Goal: Task Accomplishment & Management: Complete application form

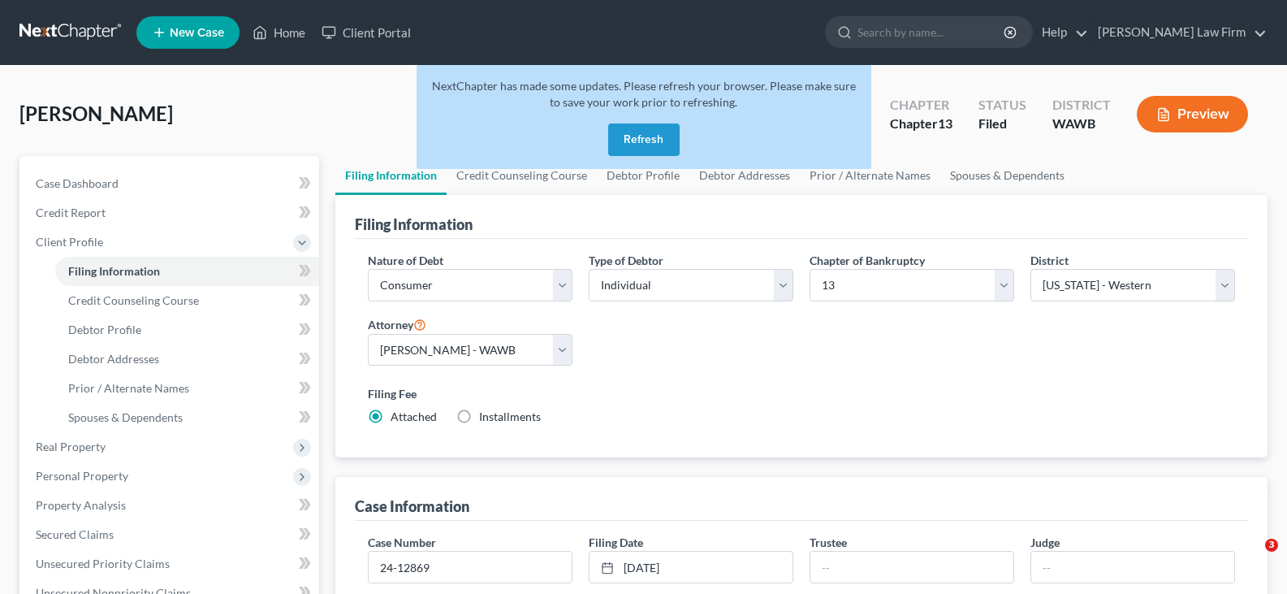
select select "1"
select select "0"
select select "3"
select select "87"
select select "1"
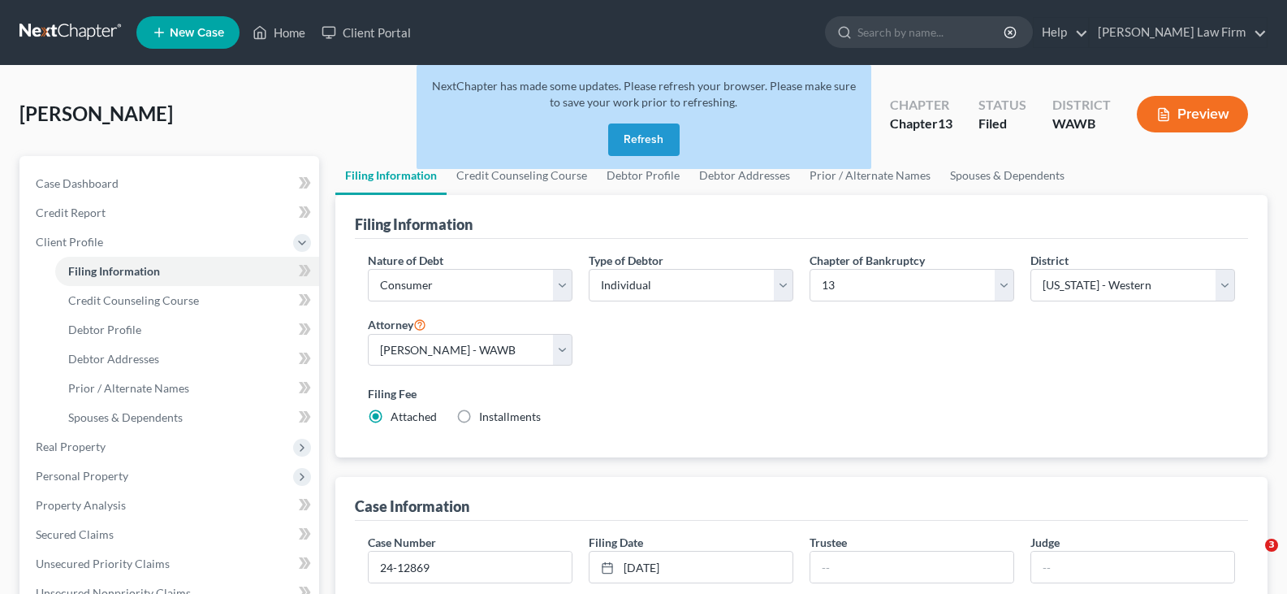
select select "50"
click at [637, 139] on button "Refresh" at bounding box center [643, 139] width 71 height 32
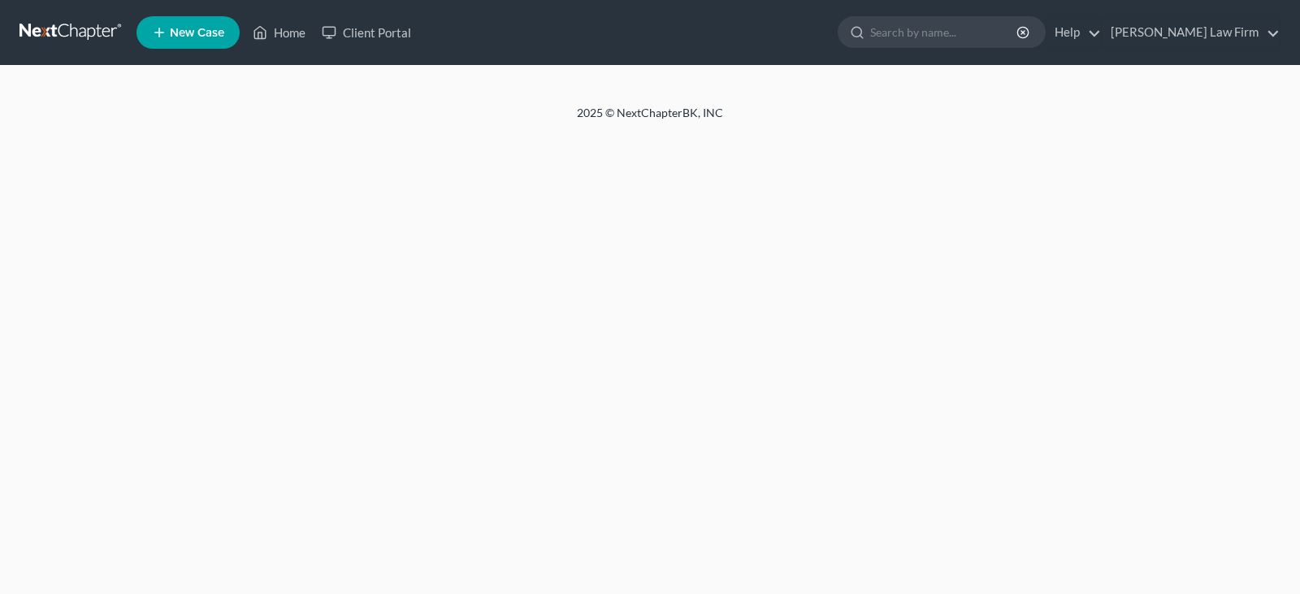
select select "1"
select select "0"
select select "3"
select select "50"
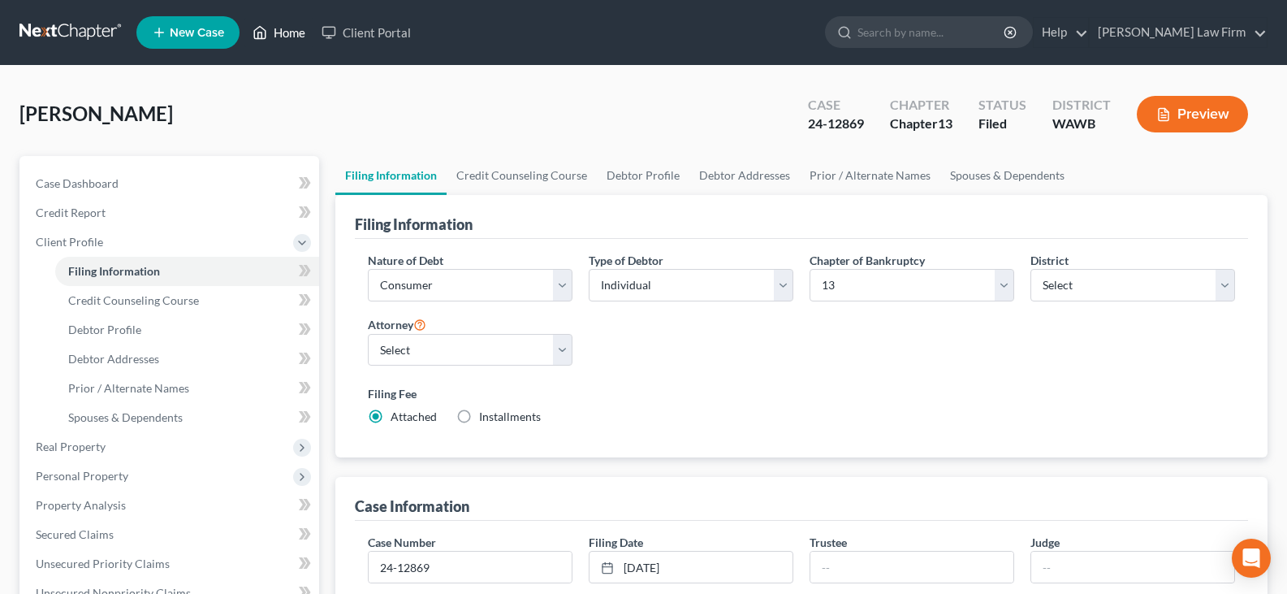
click at [286, 29] on link "Home" at bounding box center [278, 32] width 69 height 29
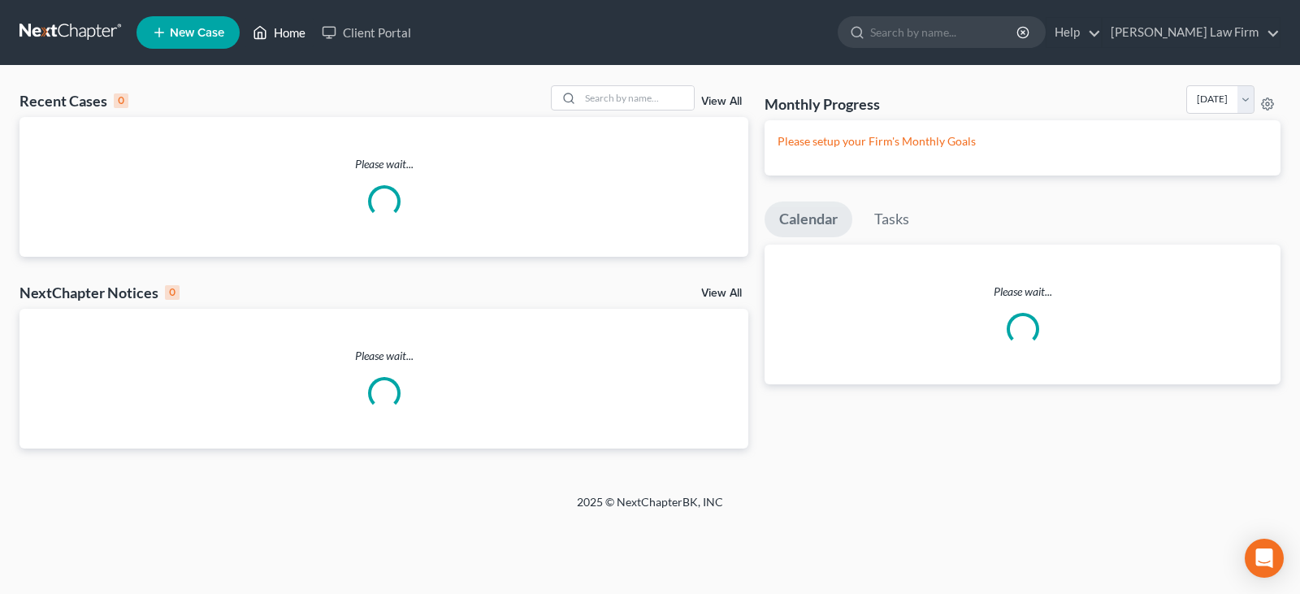
click at [286, 29] on link "Home" at bounding box center [278, 32] width 69 height 29
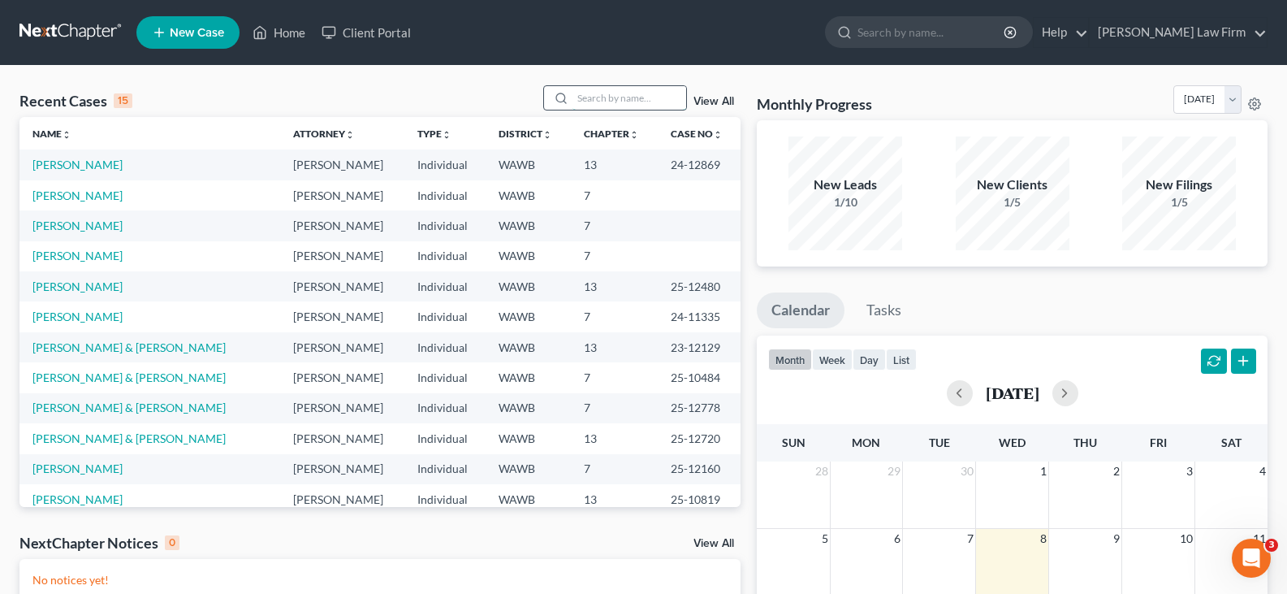
click at [622, 99] on input "search" at bounding box center [630, 98] width 114 height 24
type input "kas"
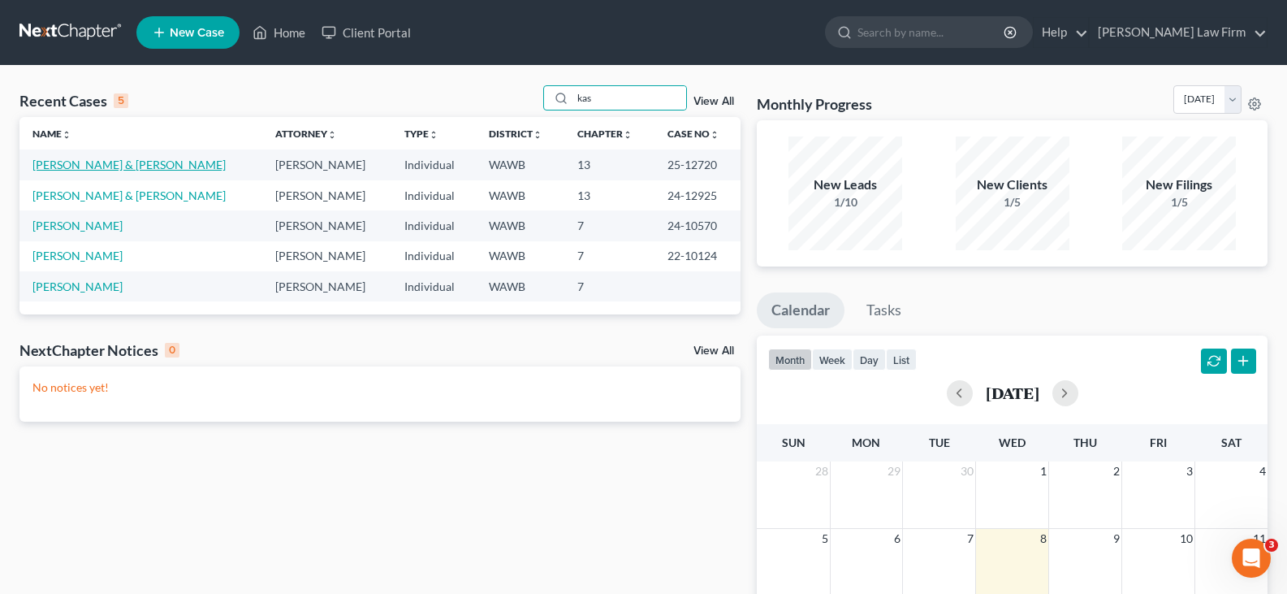
click at [132, 166] on link "[PERSON_NAME] & [PERSON_NAME]" at bounding box center [128, 165] width 193 height 14
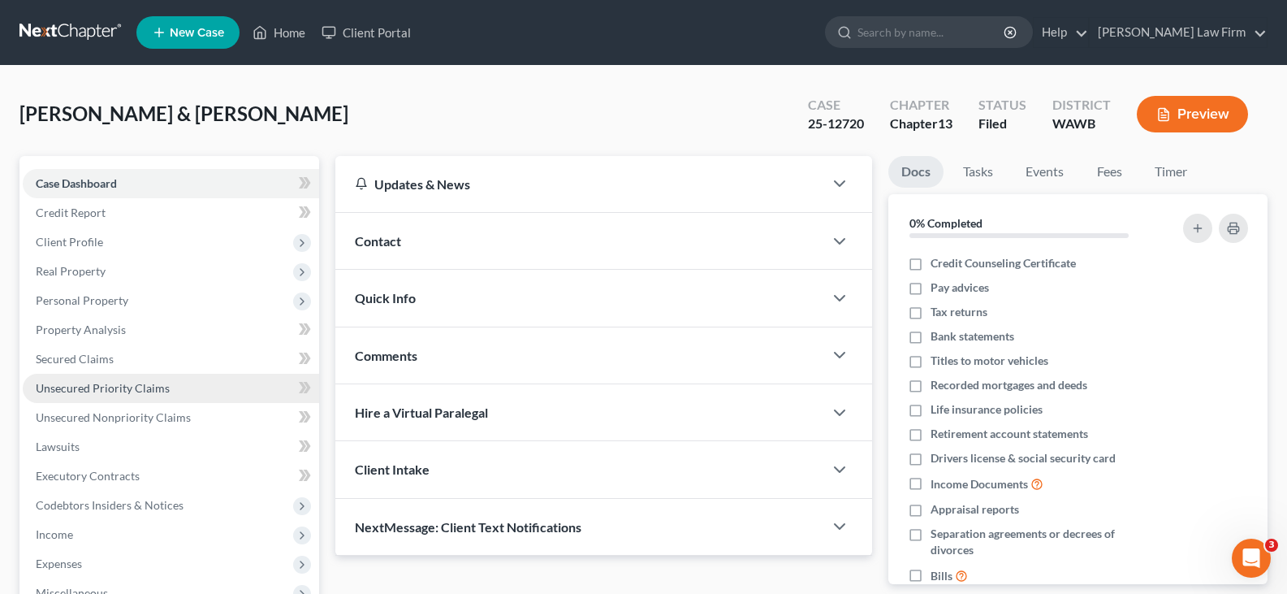
click at [109, 390] on span "Unsecured Priority Claims" at bounding box center [103, 388] width 134 height 14
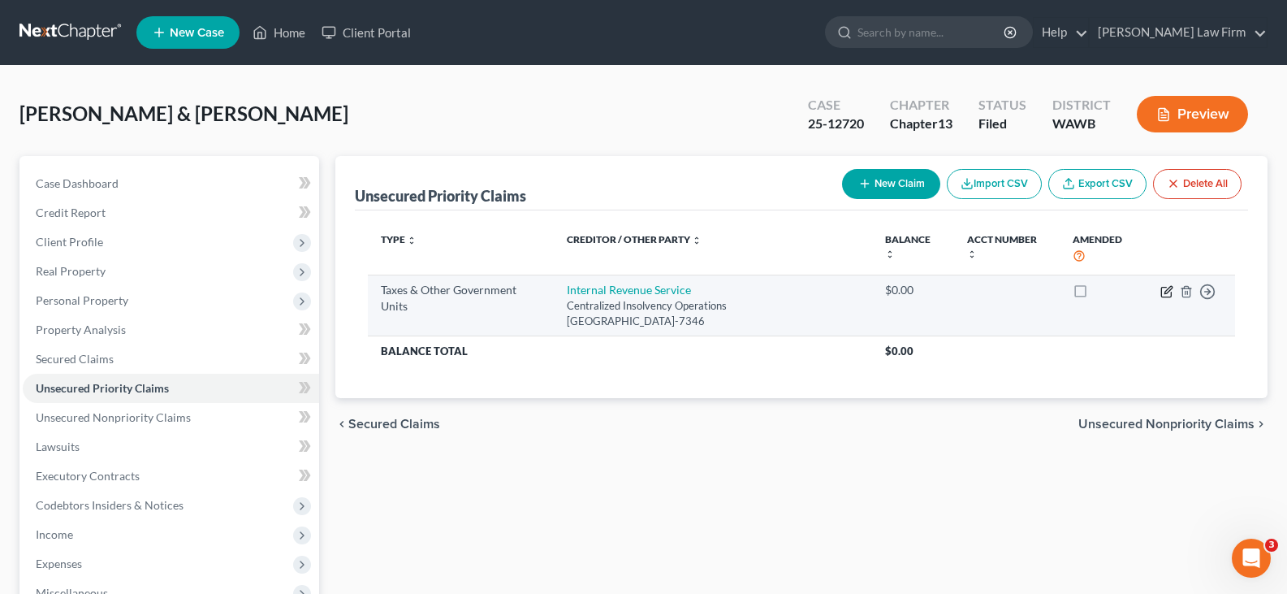
click at [1168, 293] on icon "button" at bounding box center [1167, 291] width 13 height 13
select select "0"
select select "39"
select select "4"
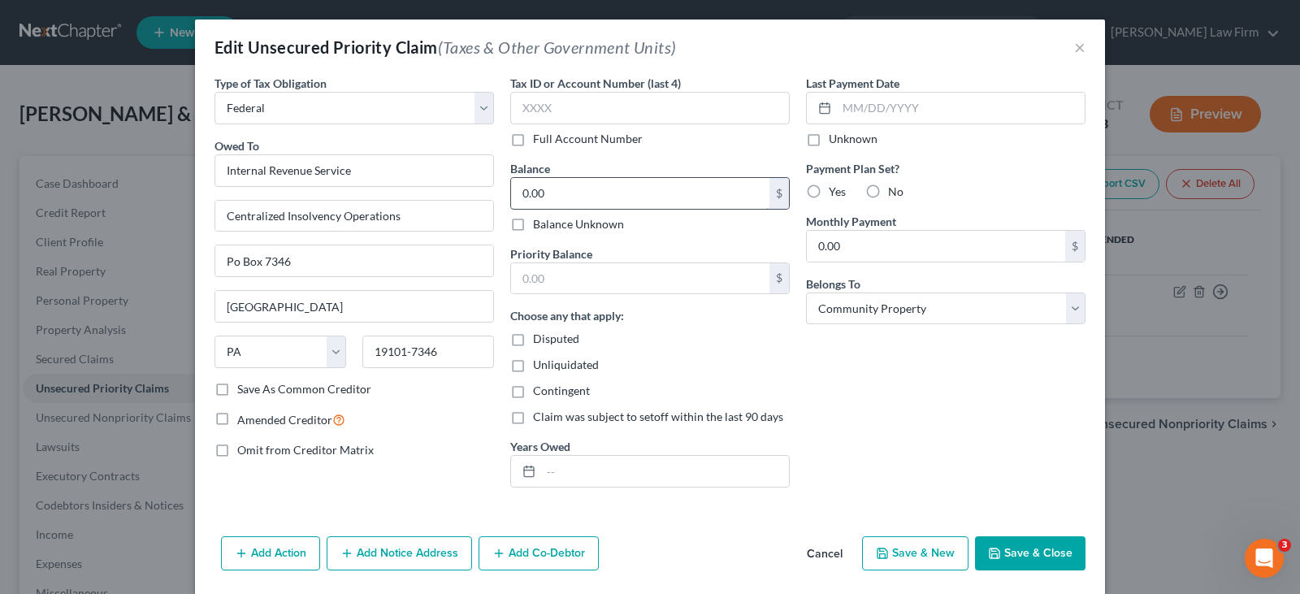
click at [615, 184] on input "0.00" at bounding box center [640, 193] width 258 height 31
type input "6,362.66"
type input "4,851.66"
click at [664, 475] on input "text" at bounding box center [665, 471] width 248 height 31
type input "2020"
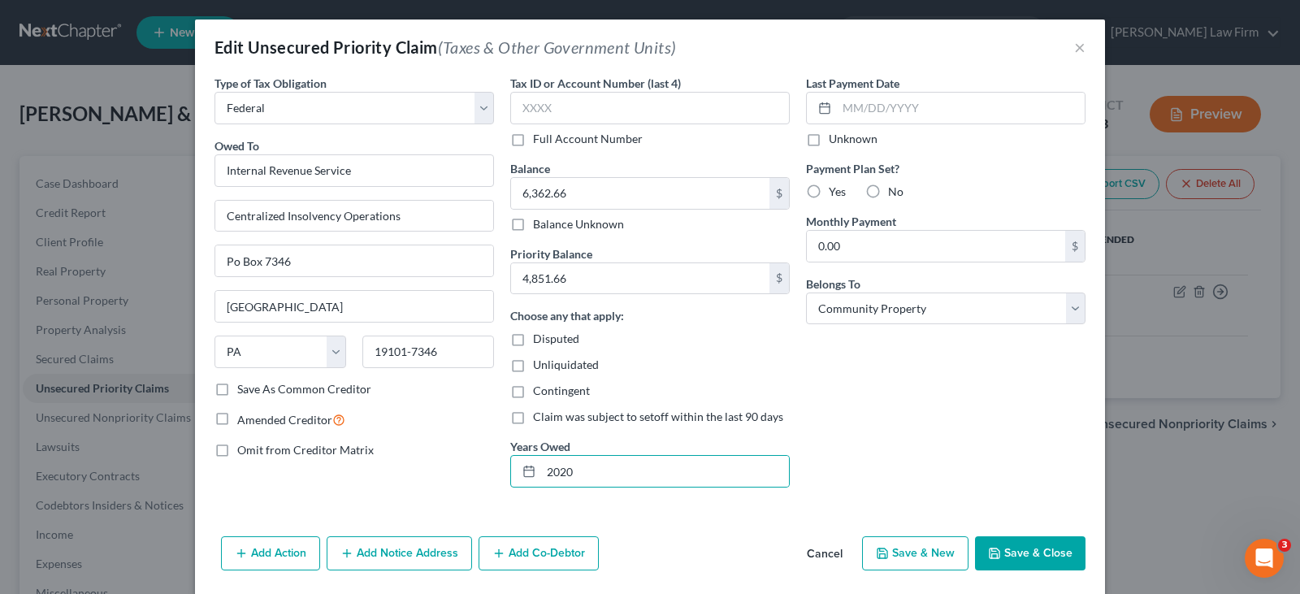
click at [1023, 543] on button "Save & Close" at bounding box center [1030, 553] width 110 height 34
